Goal: Task Accomplishment & Management: Complete application form

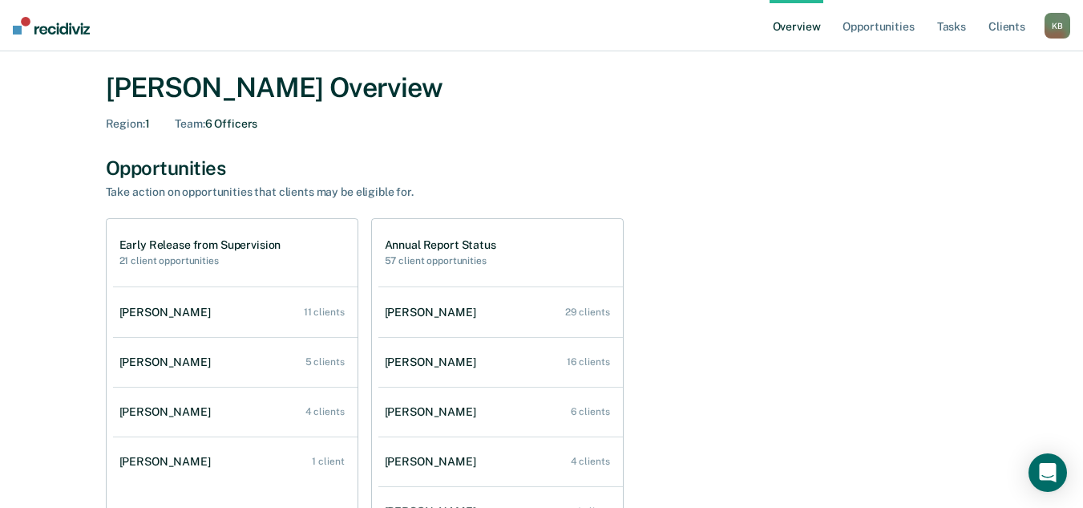
scroll to position [80, 0]
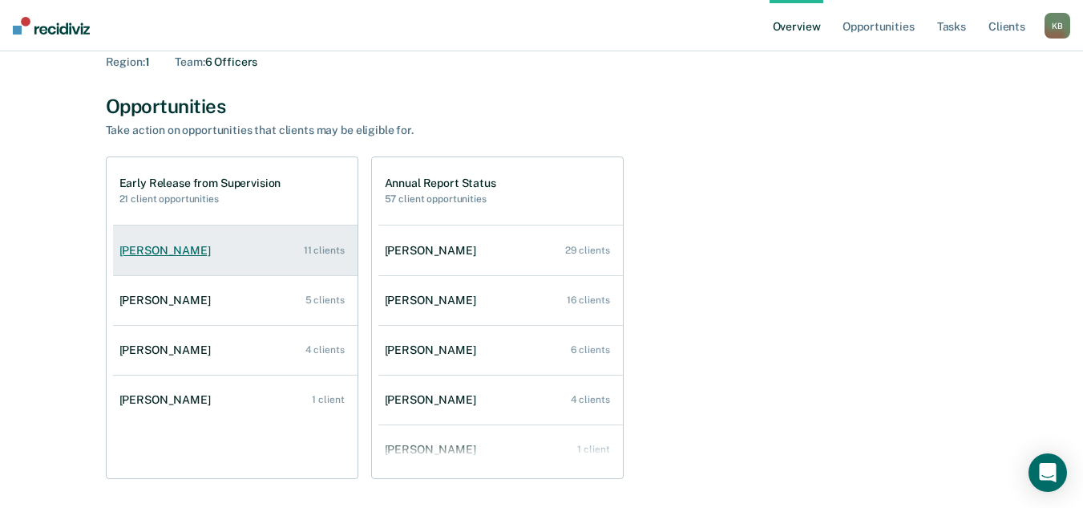
click at [188, 251] on div "[PERSON_NAME]" at bounding box center [168, 251] width 98 height 14
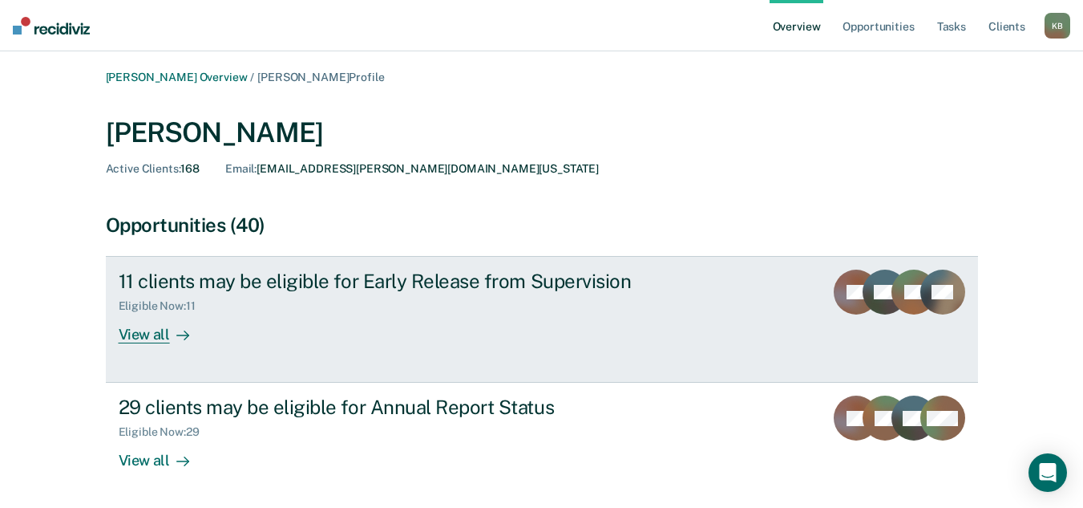
click at [164, 339] on div "View all" at bounding box center [164, 328] width 90 height 31
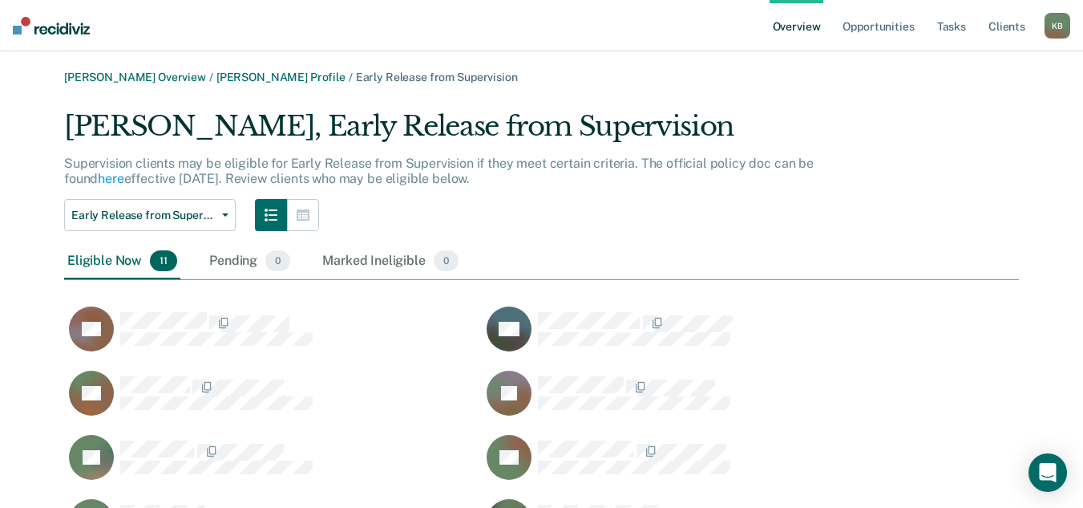
scroll to position [569, 943]
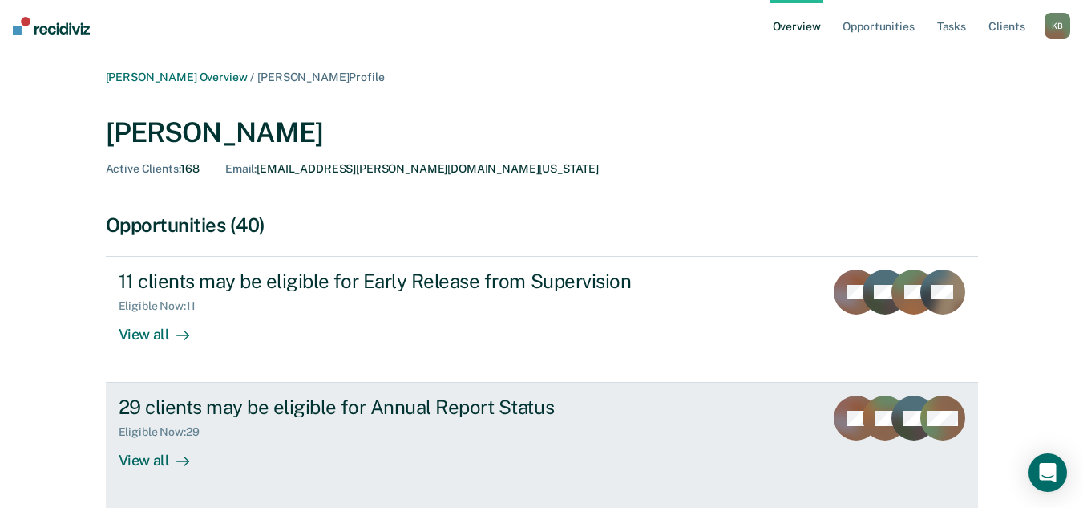
click at [160, 463] on div "View all" at bounding box center [164, 454] width 90 height 31
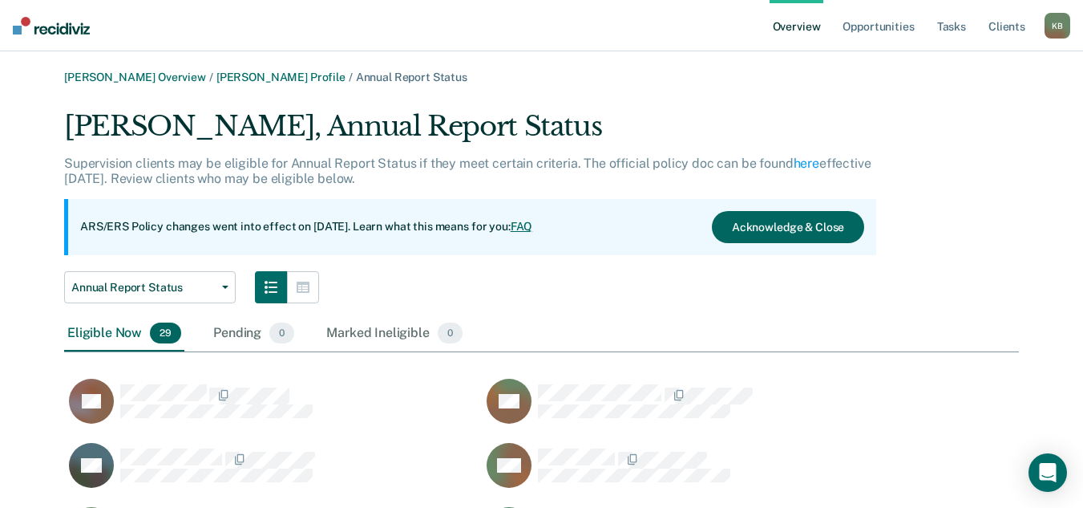
scroll to position [1218, 943]
click at [794, 224] on button "Acknowledge & Close" at bounding box center [788, 227] width 152 height 32
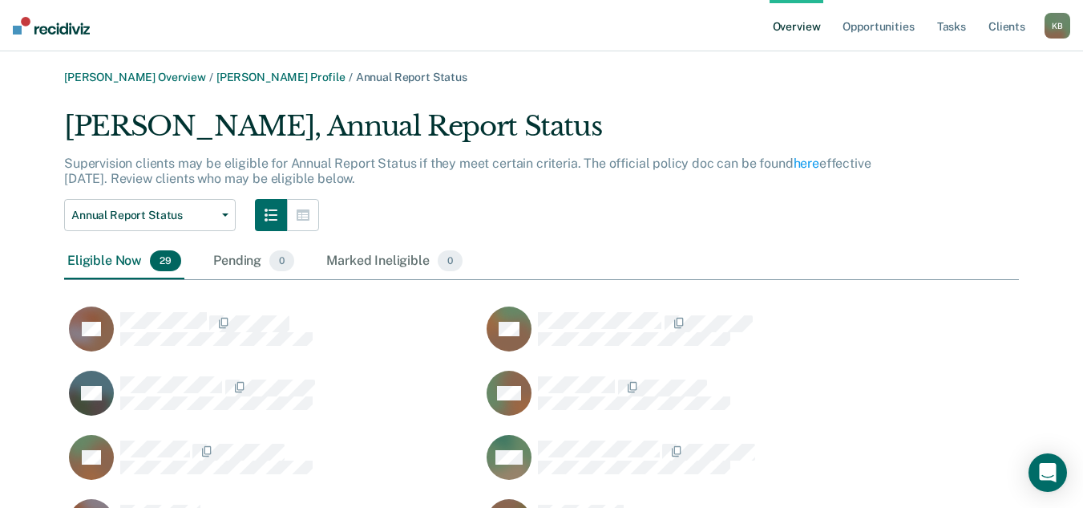
scroll to position [1146, 943]
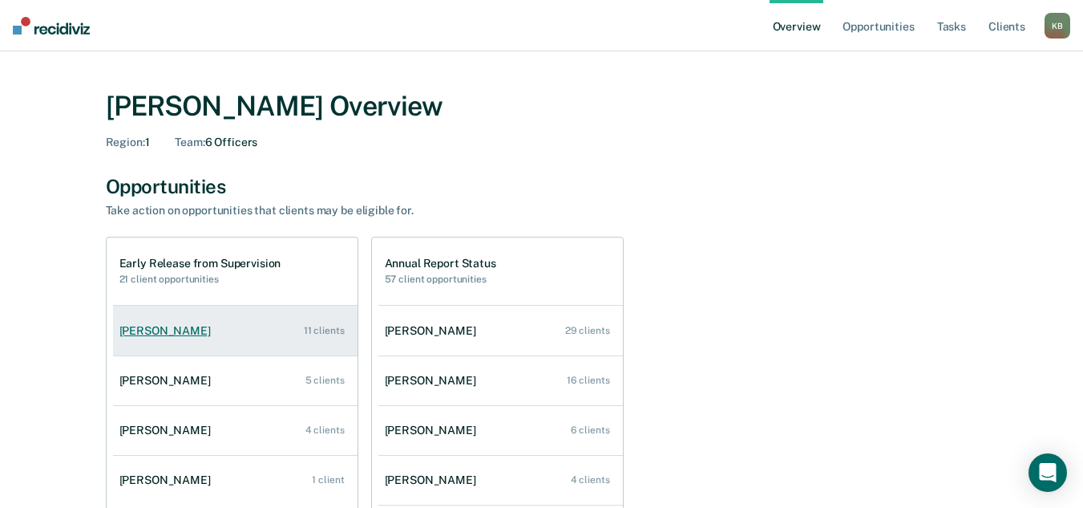
scroll to position [80, 0]
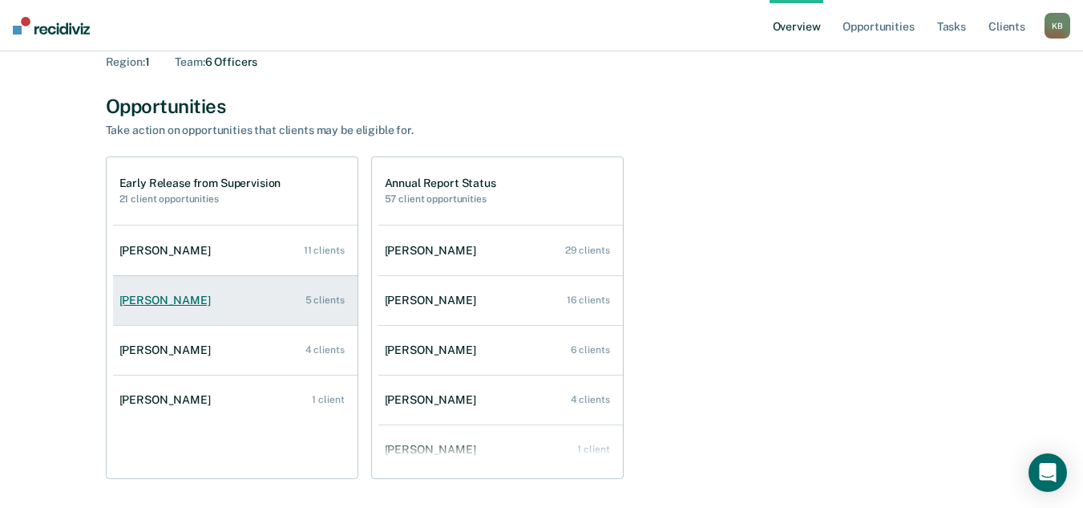
click at [174, 302] on div "[PERSON_NAME]" at bounding box center [168, 301] width 98 height 14
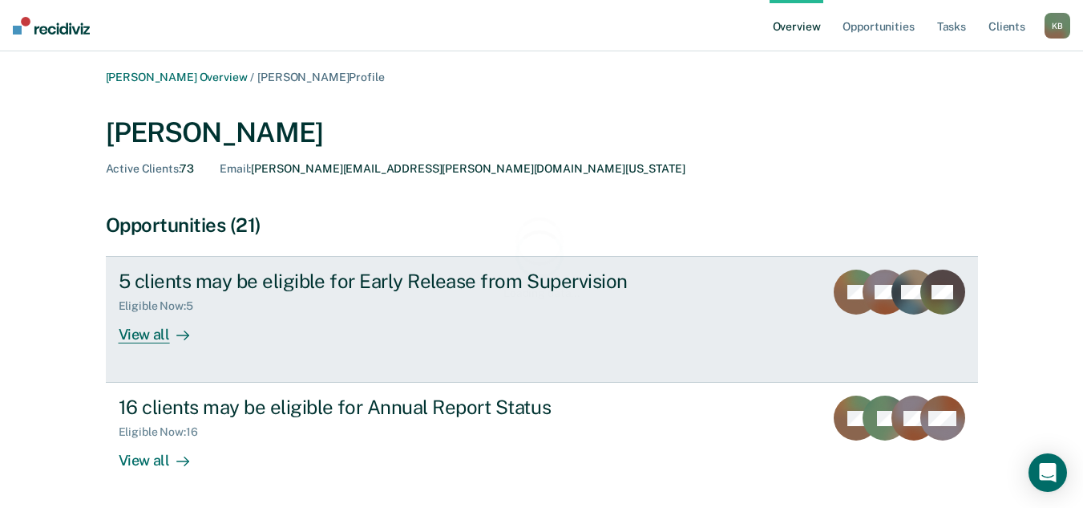
click at [152, 329] on div "View all" at bounding box center [164, 328] width 90 height 31
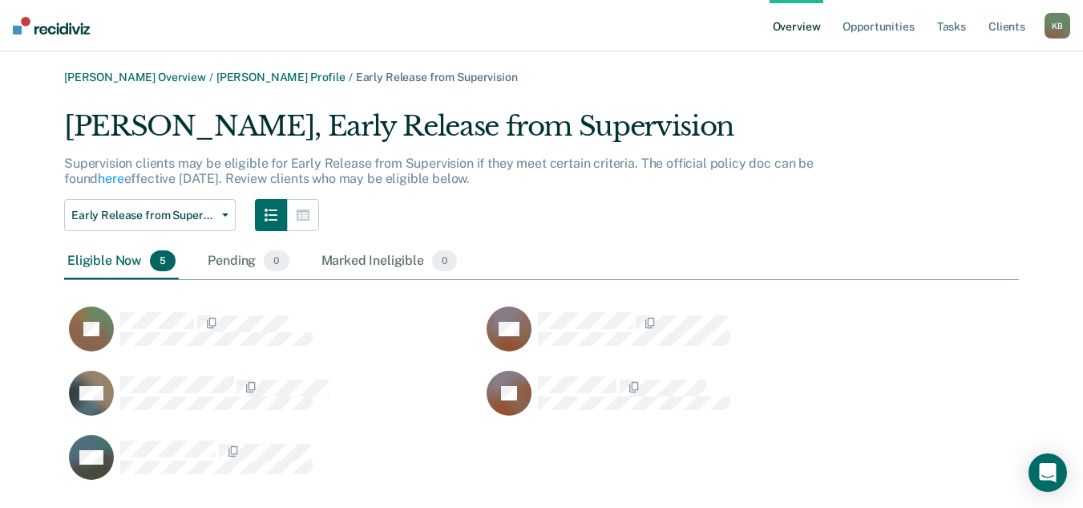
scroll to position [376, 943]
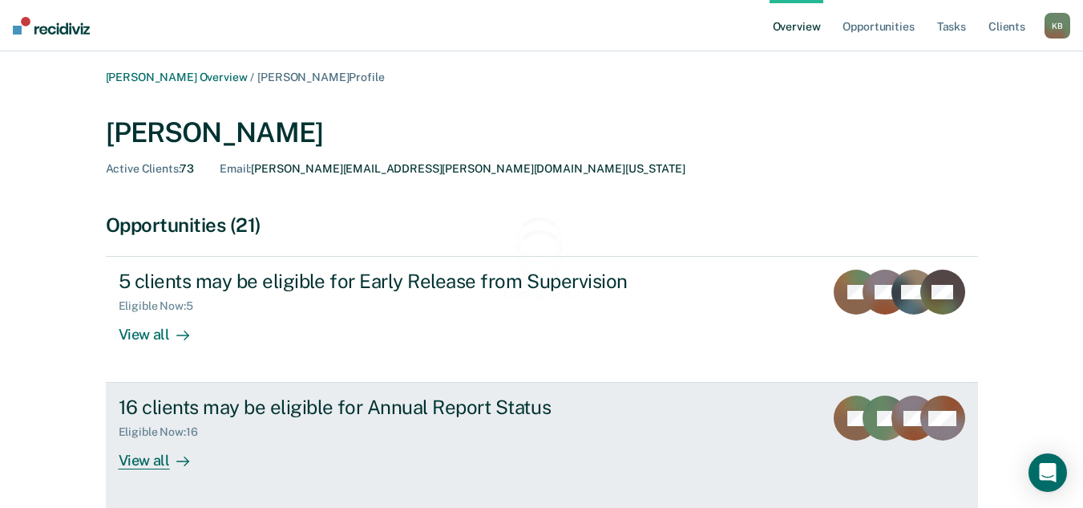
click at [163, 463] on div "View all" at bounding box center [164, 454] width 90 height 31
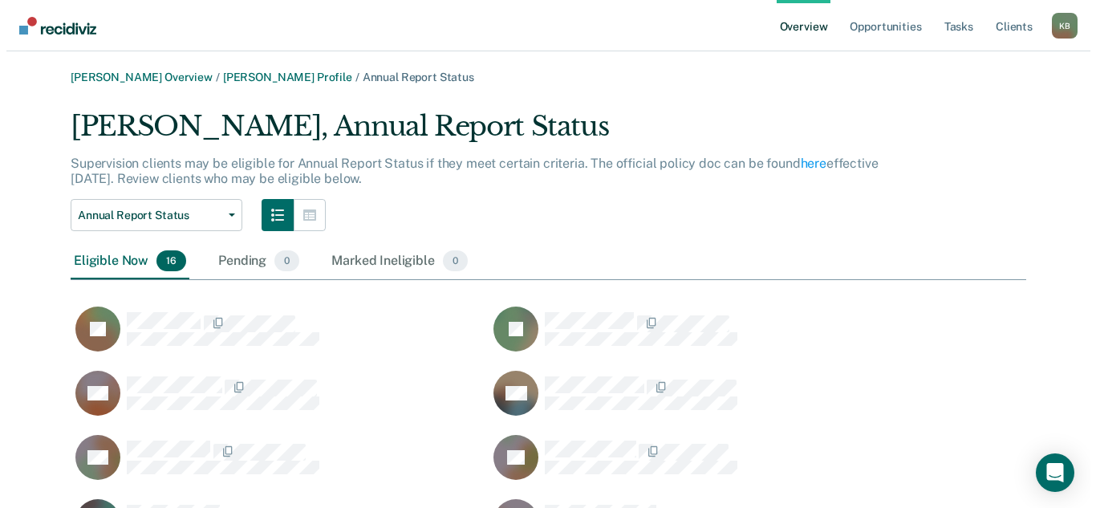
scroll to position [697, 943]
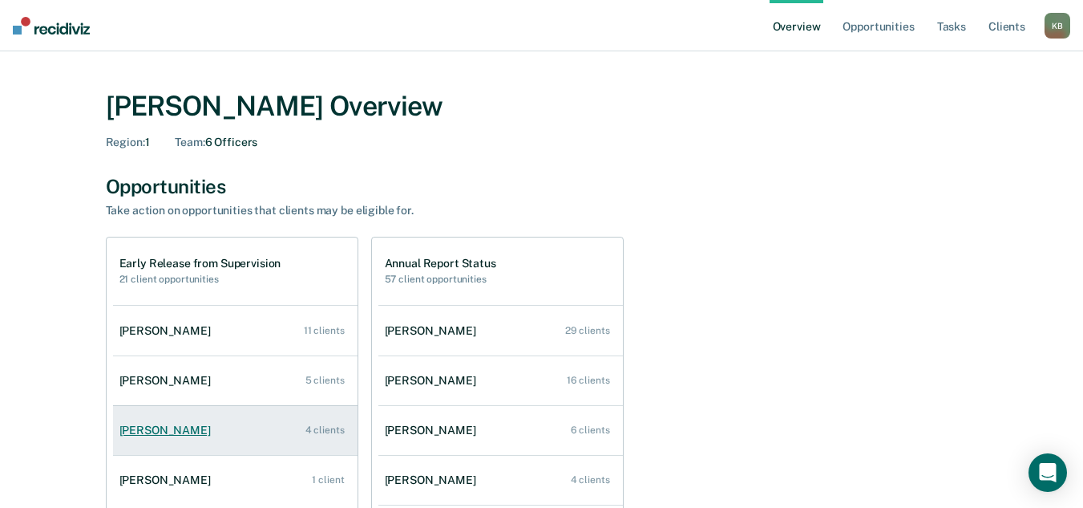
click at [156, 429] on div "[PERSON_NAME]" at bounding box center [168, 430] width 98 height 14
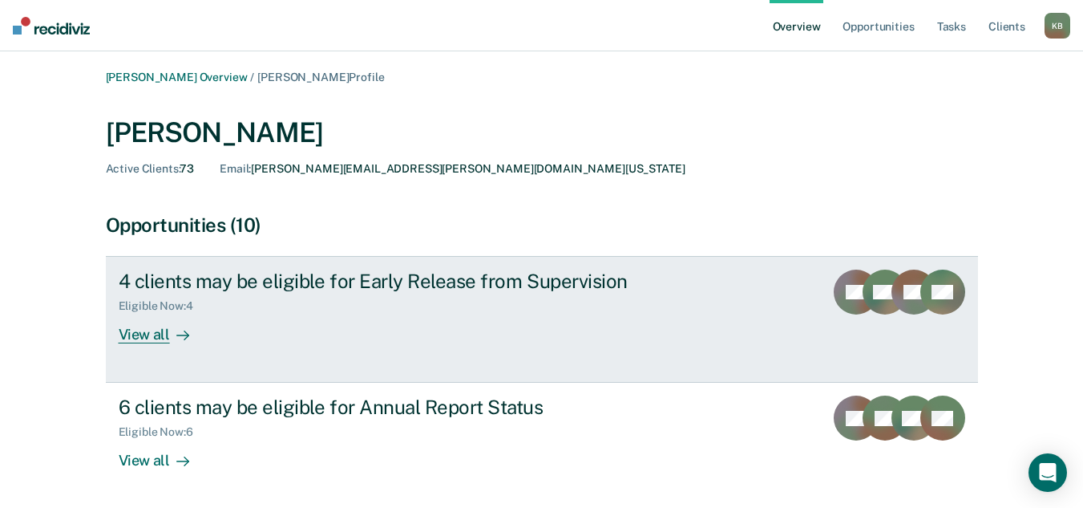
click at [176, 338] on icon at bounding box center [182, 335] width 13 height 13
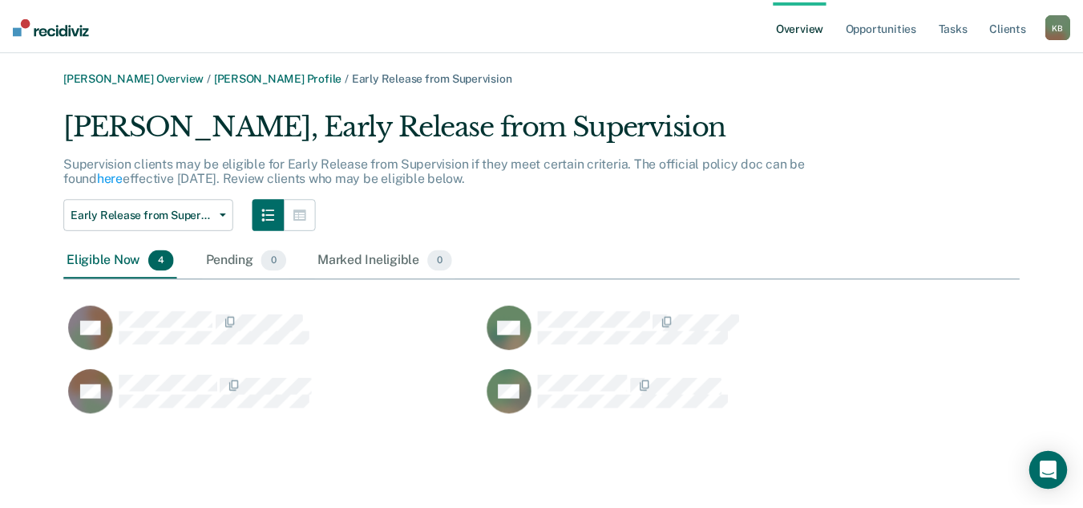
scroll to position [312, 955]
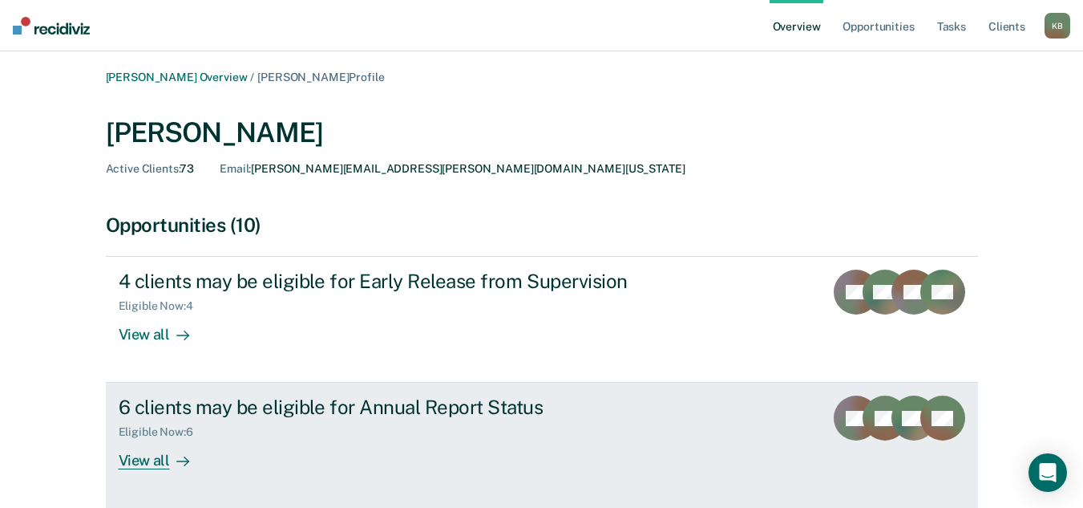
click at [162, 461] on div "View all" at bounding box center [164, 454] width 90 height 31
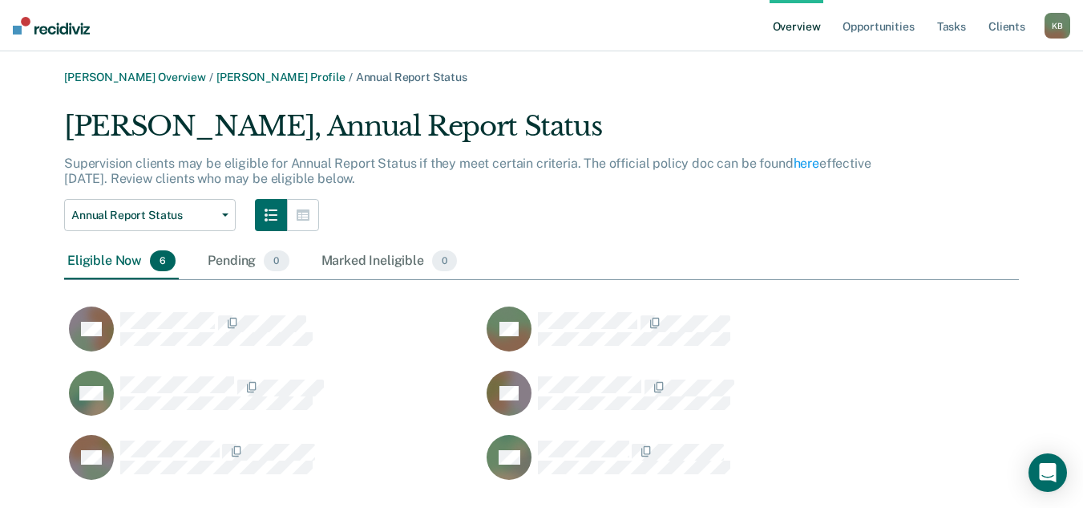
scroll to position [376, 943]
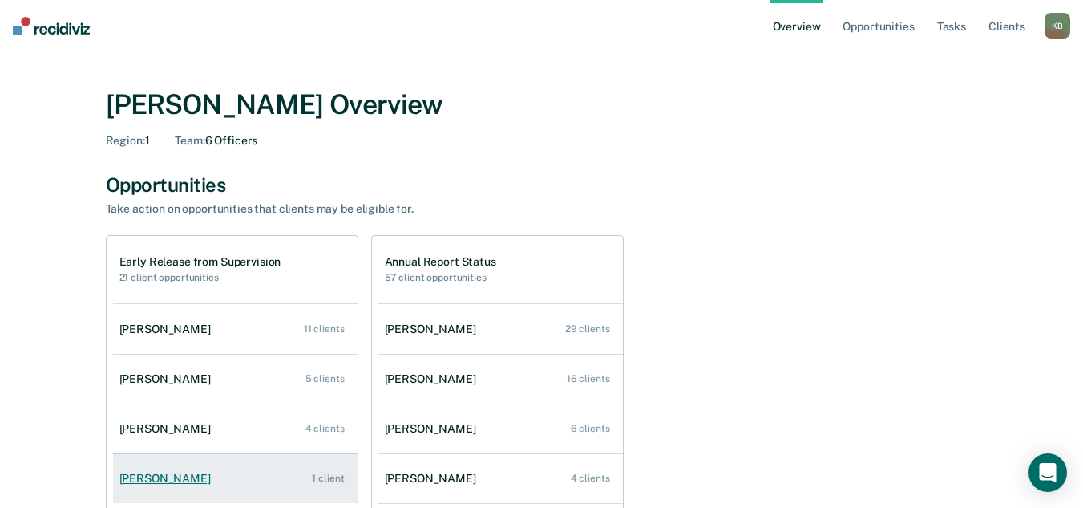
scroll to position [78, 0]
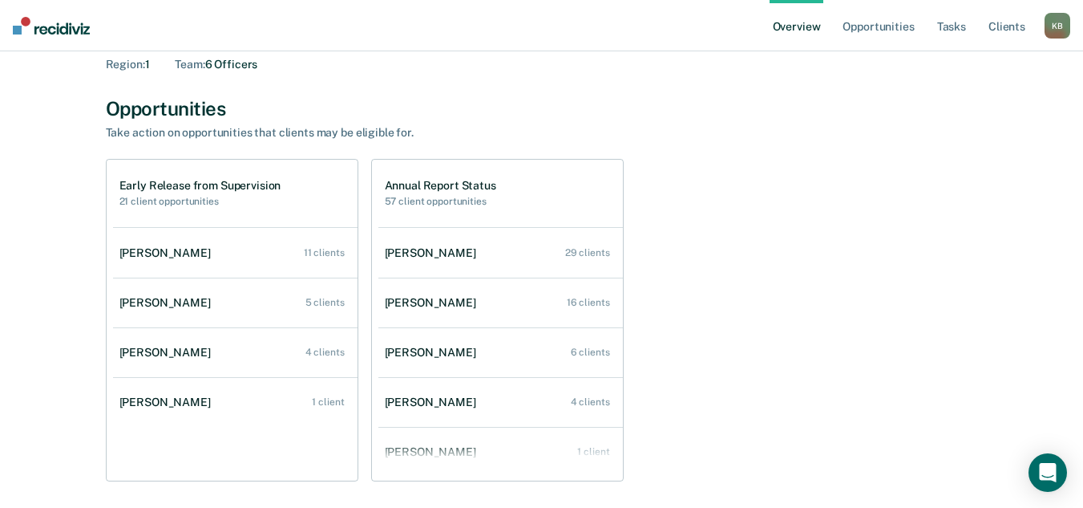
click at [116, 401] on link "[PERSON_NAME] 1 client" at bounding box center [235, 402] width 245 height 46
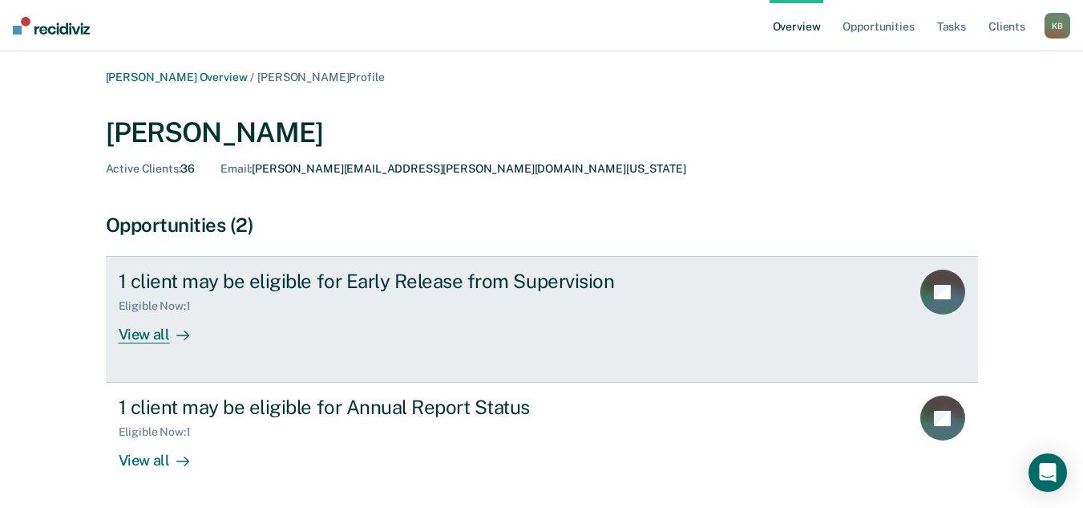
click at [172, 338] on div at bounding box center [179, 335] width 19 height 18
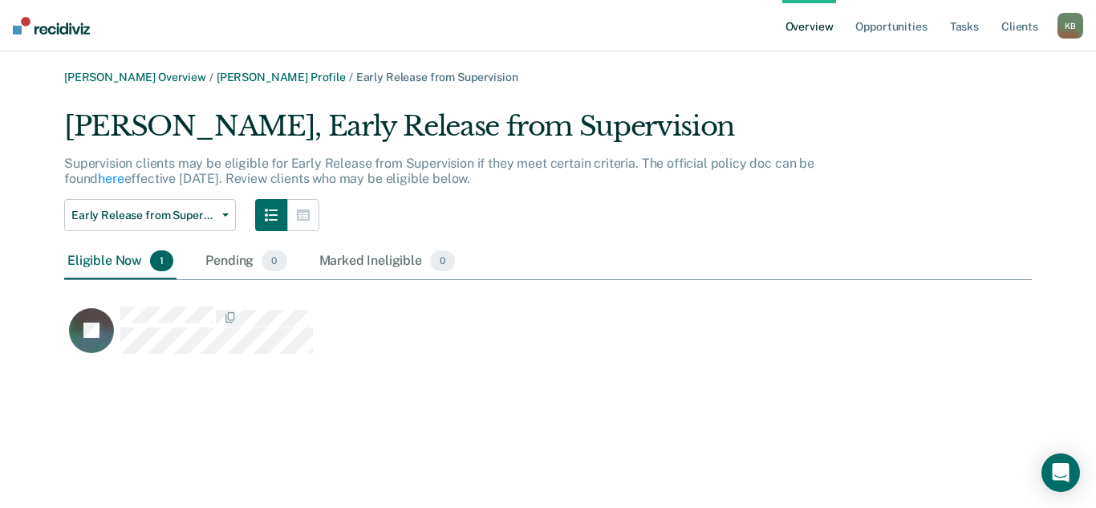
scroll to position [248, 955]
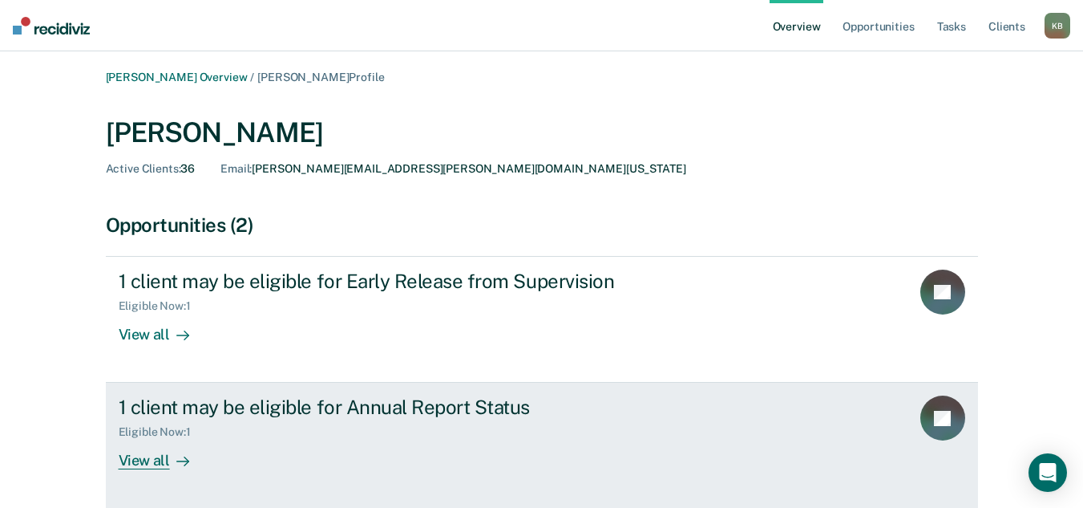
click at [148, 464] on div "View all" at bounding box center [164, 454] width 90 height 31
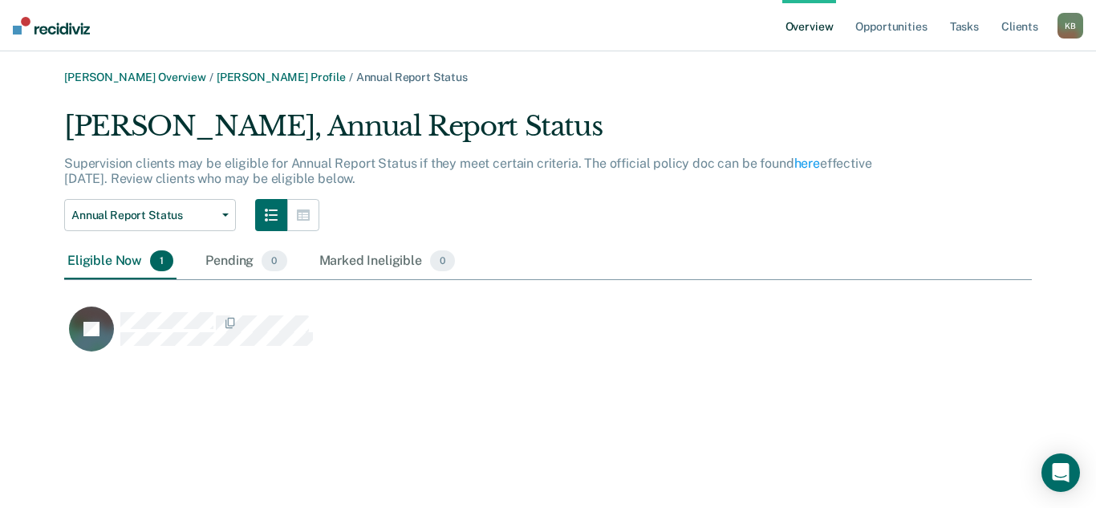
scroll to position [248, 955]
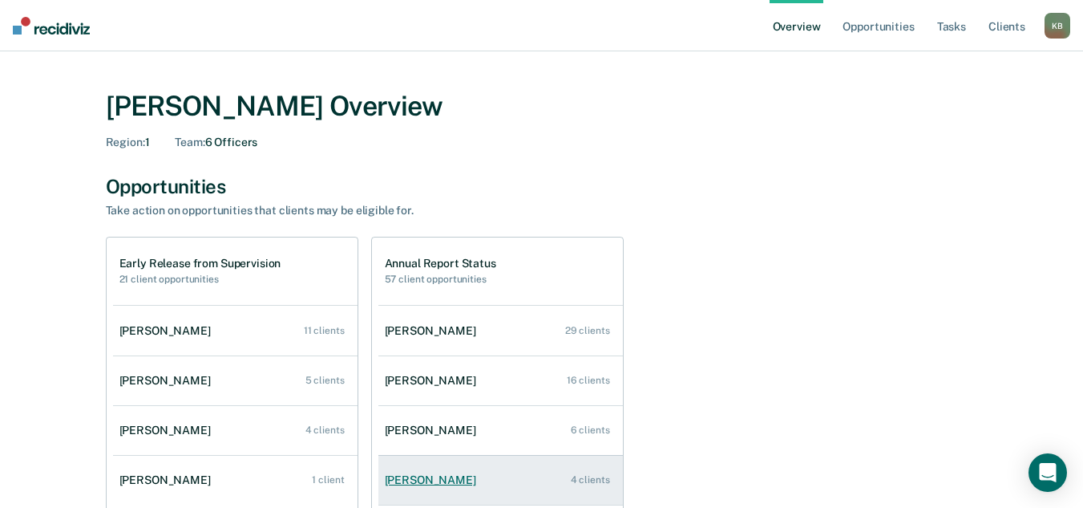
click at [437, 475] on div "[PERSON_NAME]" at bounding box center [434, 480] width 98 height 14
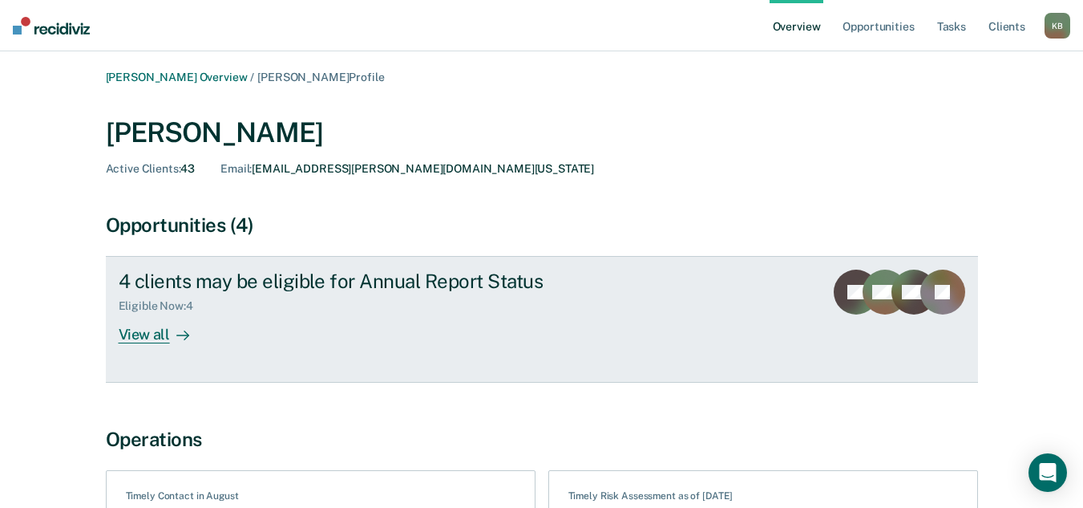
click at [165, 335] on div "View all" at bounding box center [164, 328] width 90 height 31
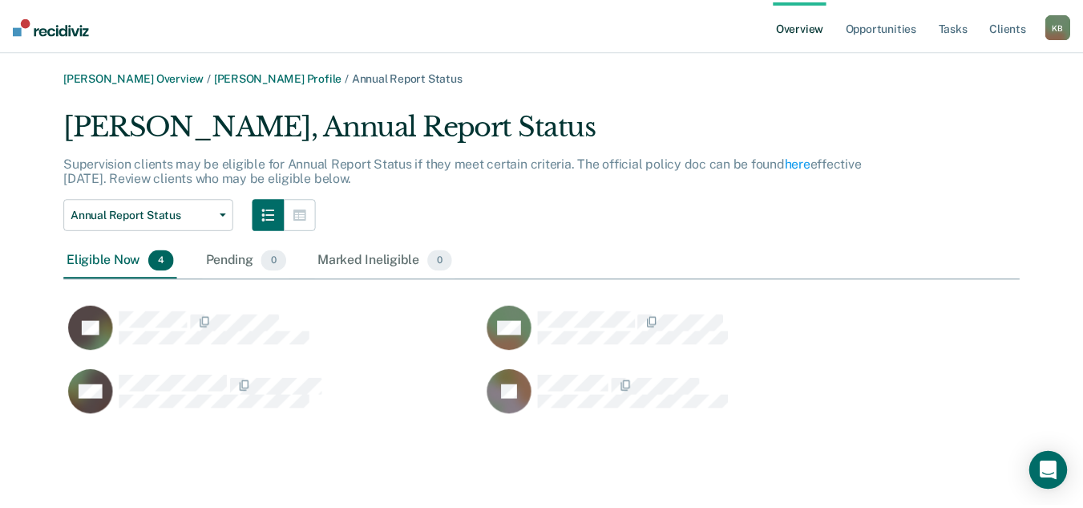
scroll to position [312, 955]
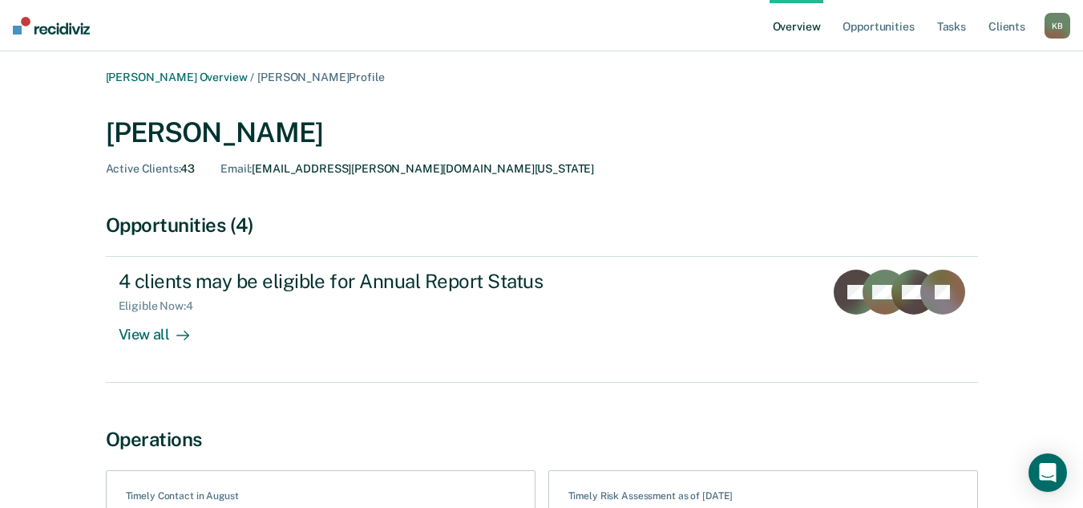
scroll to position [80, 0]
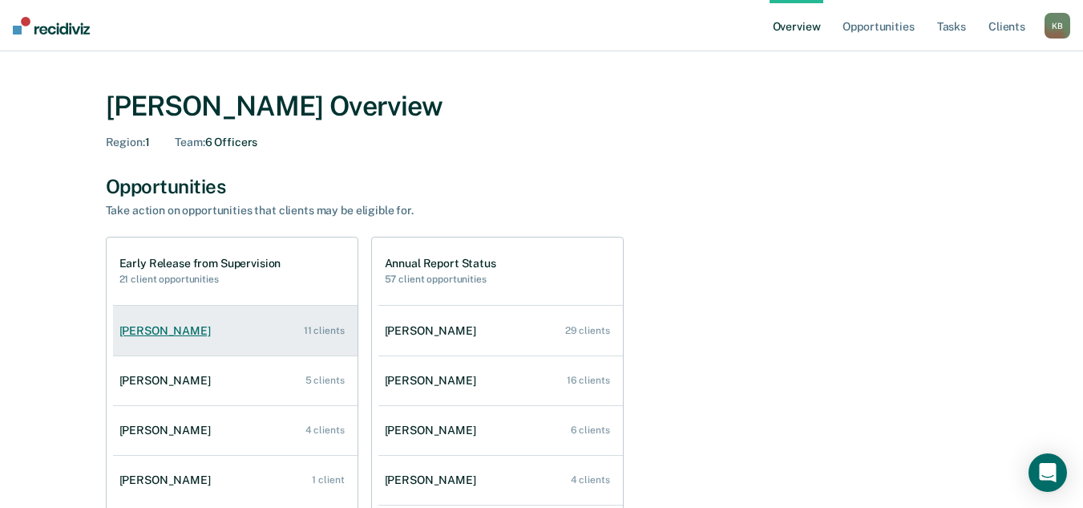
click at [131, 331] on div "[PERSON_NAME]" at bounding box center [168, 331] width 98 height 14
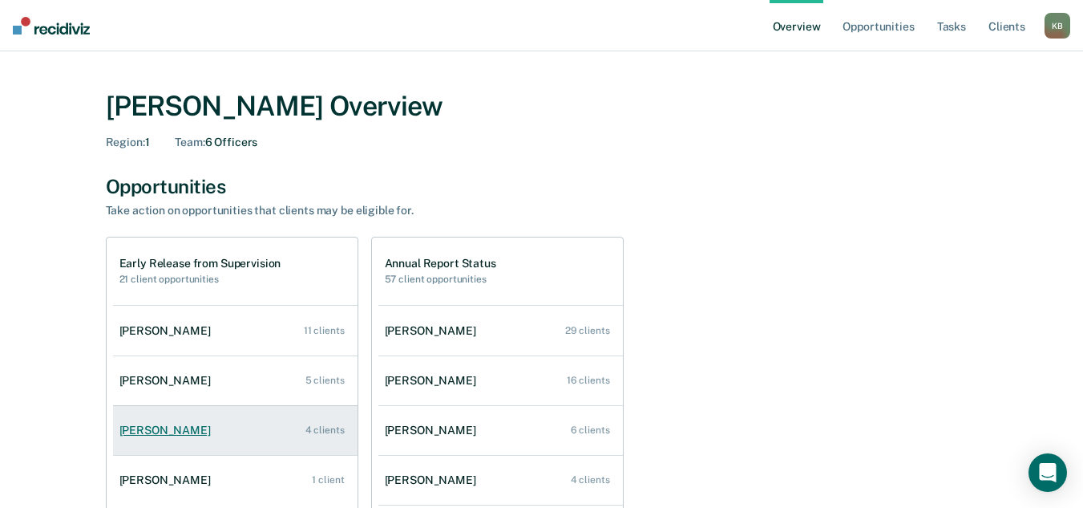
click at [191, 426] on div "[PERSON_NAME]" at bounding box center [168, 430] width 98 height 14
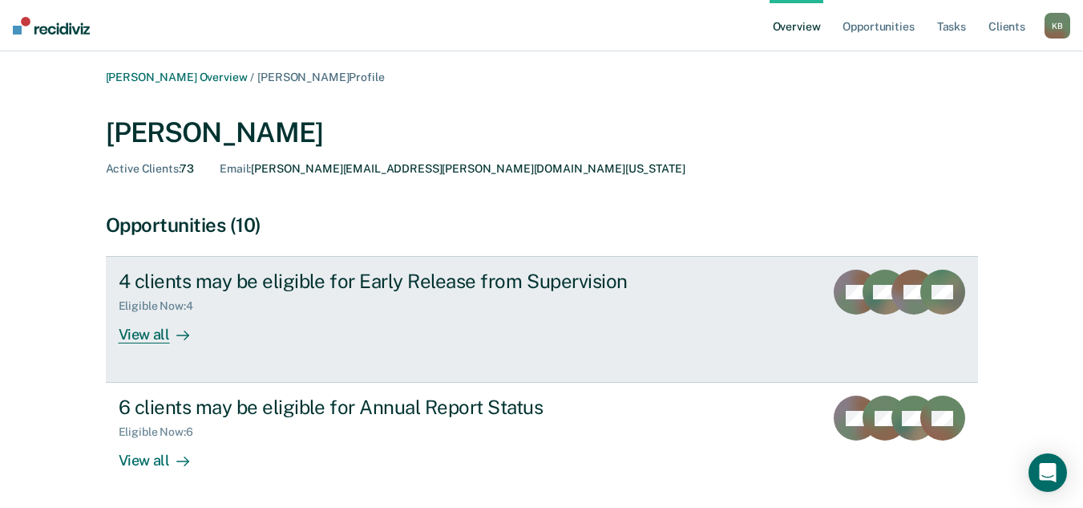
click at [178, 334] on icon at bounding box center [182, 335] width 13 height 13
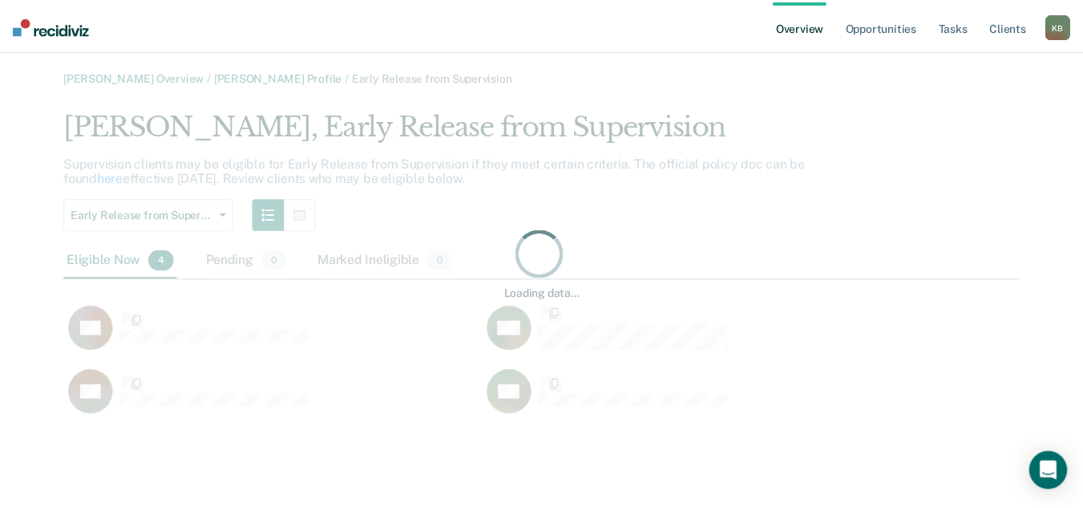
scroll to position [312, 955]
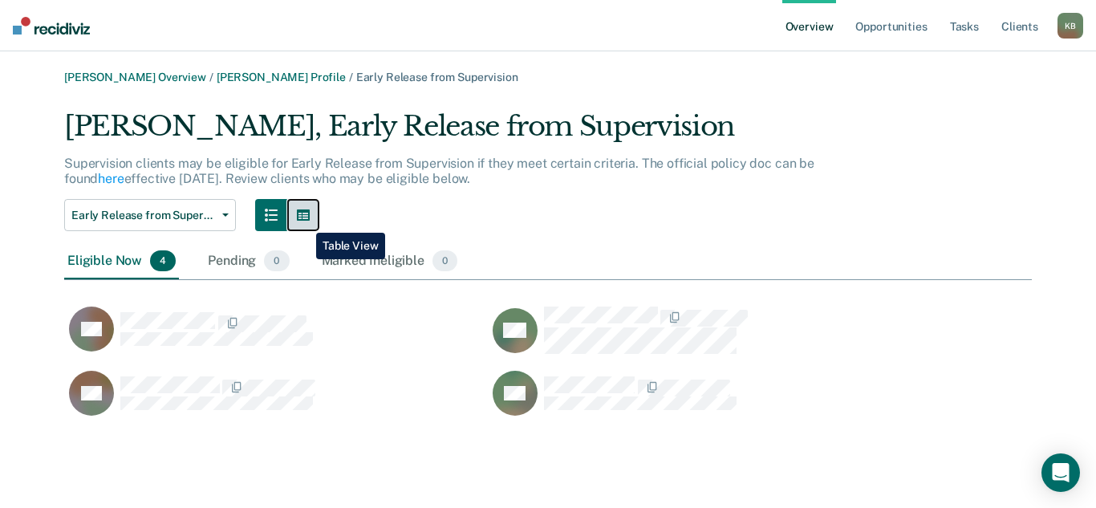
click at [304, 220] on icon "button" at bounding box center [303, 214] width 13 height 11
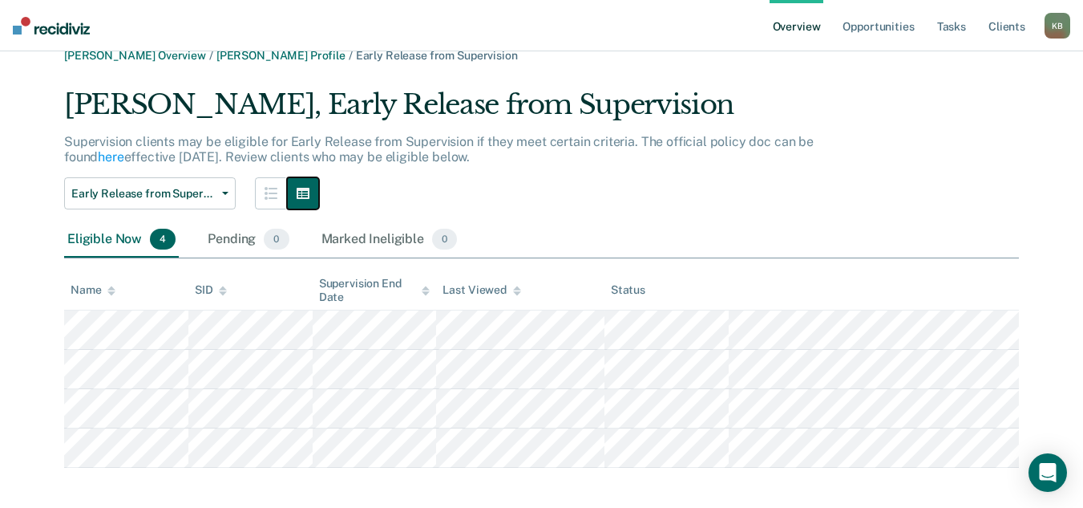
scroll to position [33, 0]
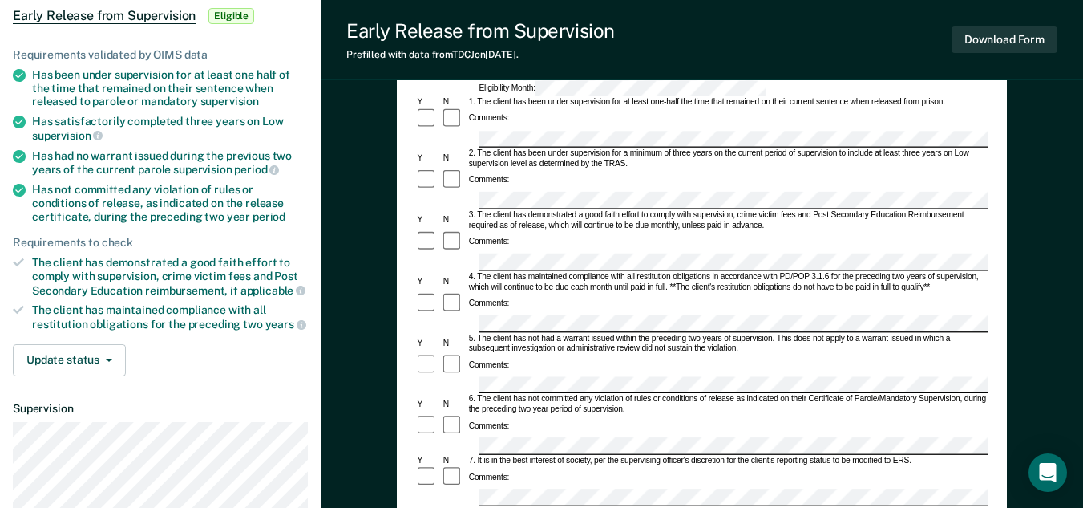
scroll to position [80, 0]
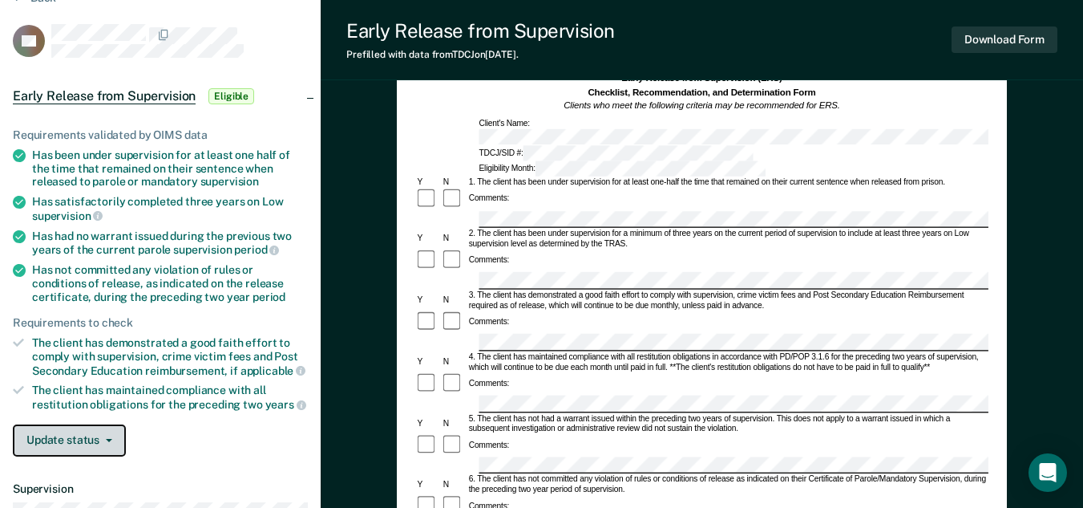
click at [110, 446] on button "Update status" at bounding box center [69, 440] width 113 height 32
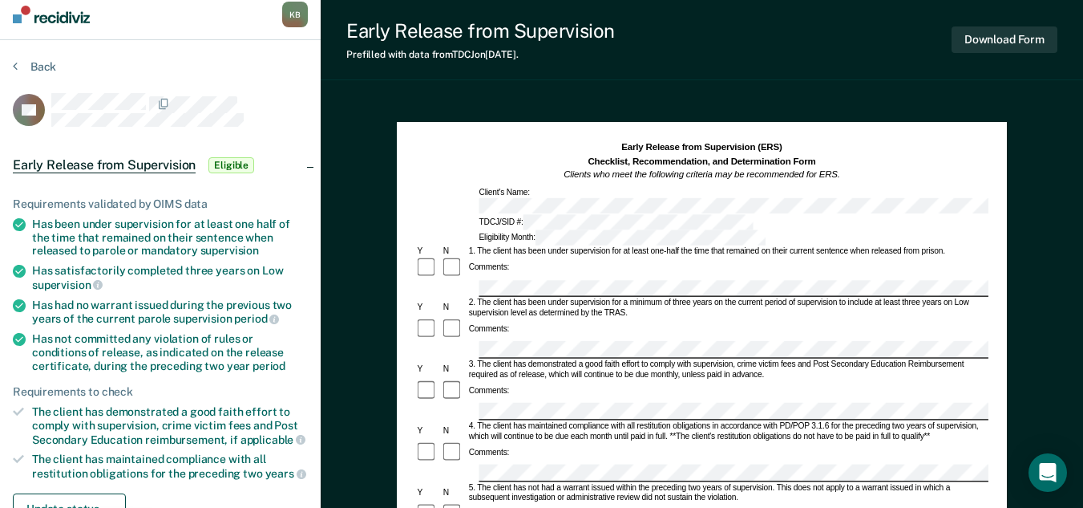
scroll to position [0, 0]
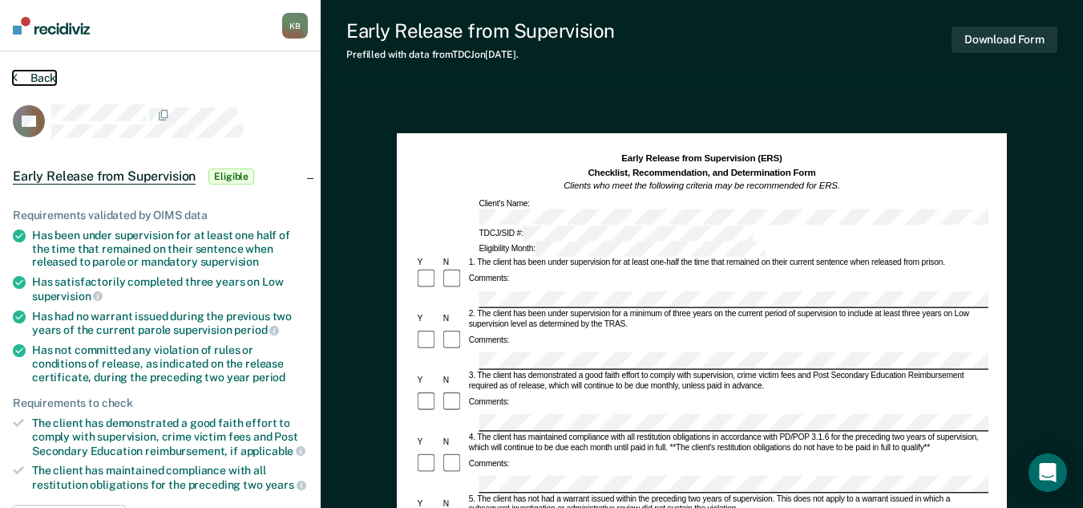
click at [44, 79] on button "Back" at bounding box center [34, 78] width 43 height 14
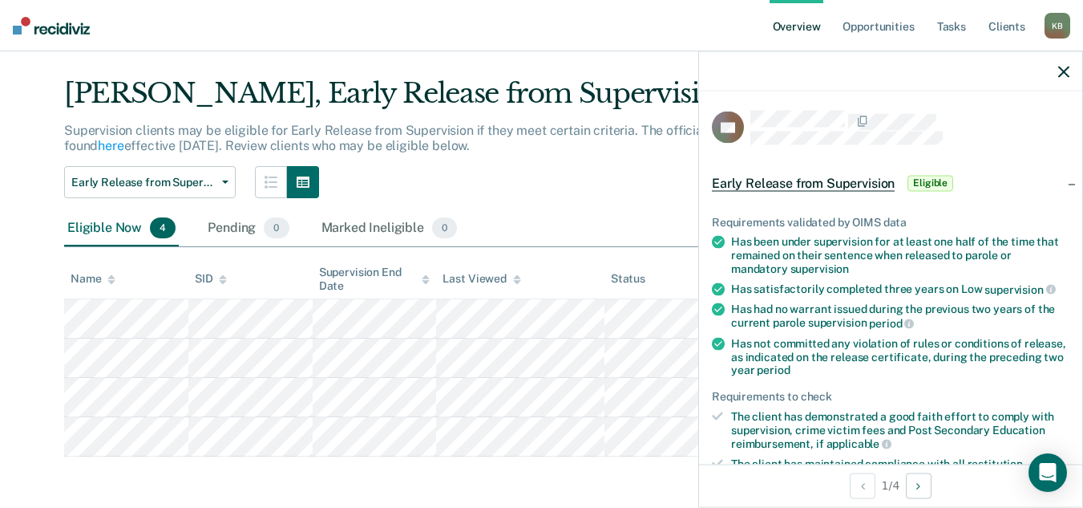
click at [1055, 75] on div at bounding box center [890, 71] width 383 height 40
click at [1068, 72] on icon "button" at bounding box center [1064, 71] width 11 height 11
